Goal: Navigation & Orientation: Go to known website

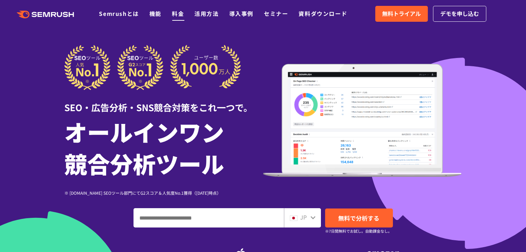
click at [174, 16] on link "料金" at bounding box center [178, 13] width 12 height 8
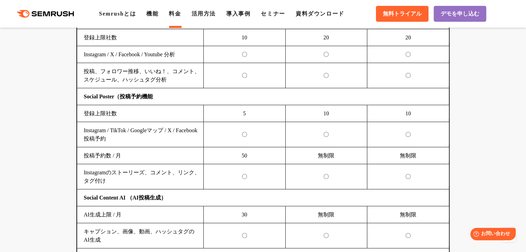
scroll to position [1522, 0]
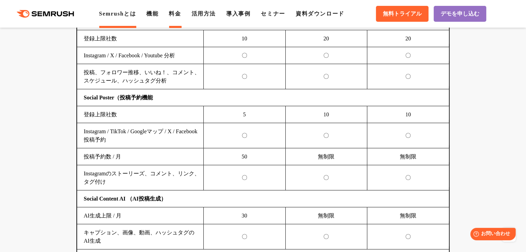
click at [113, 17] on link "Semrushとは" at bounding box center [117, 14] width 37 height 6
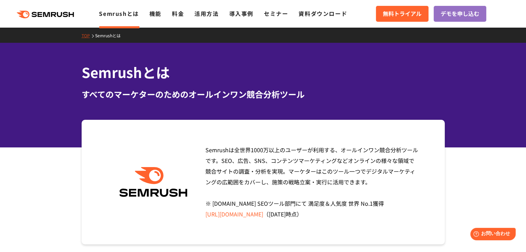
click at [60, 18] on icon ".cls {fill: #FF642D;}" at bounding box center [46, 15] width 78 height 8
